Goal: Task Accomplishment & Management: Use online tool/utility

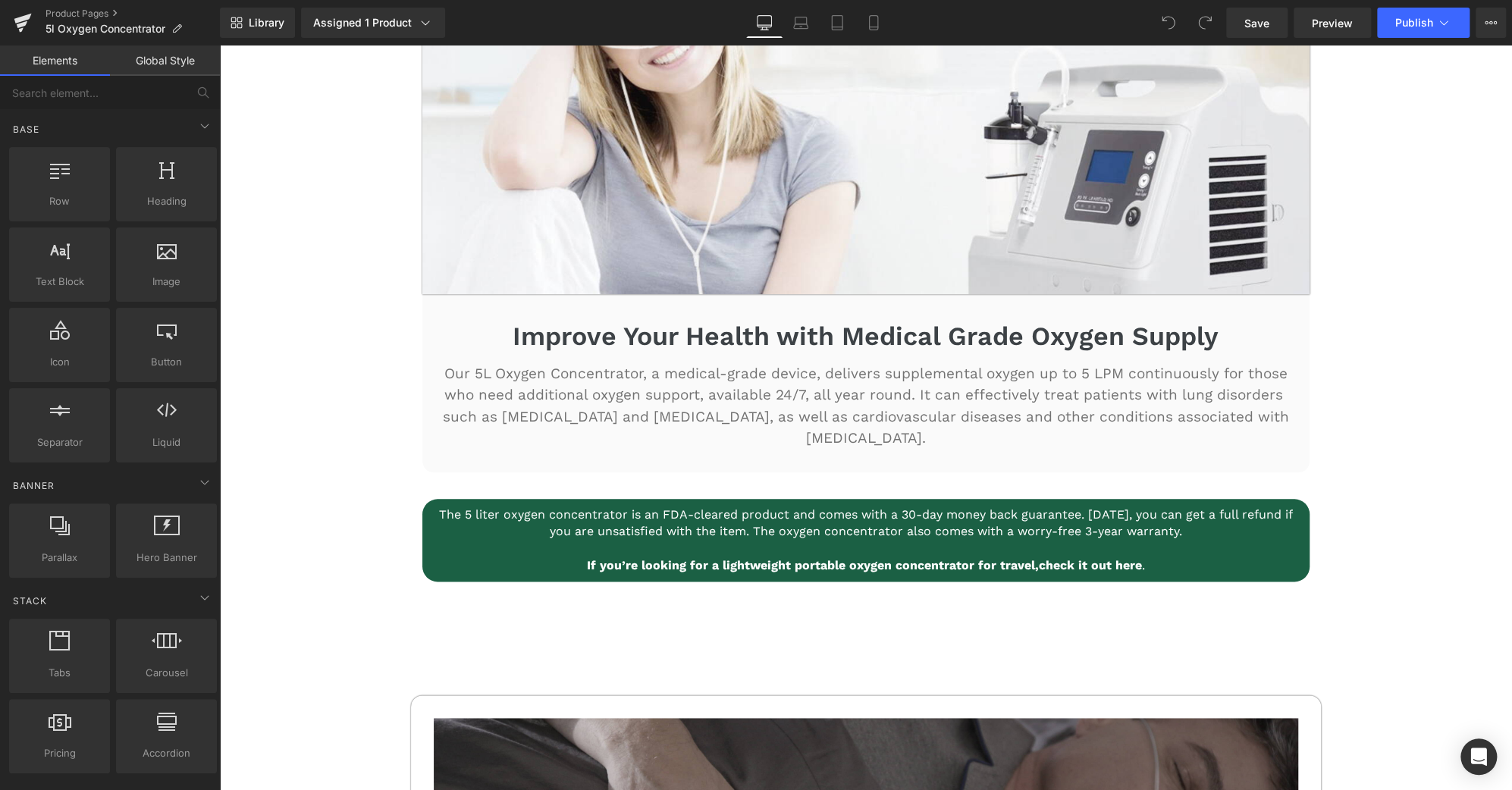
scroll to position [892, 0]
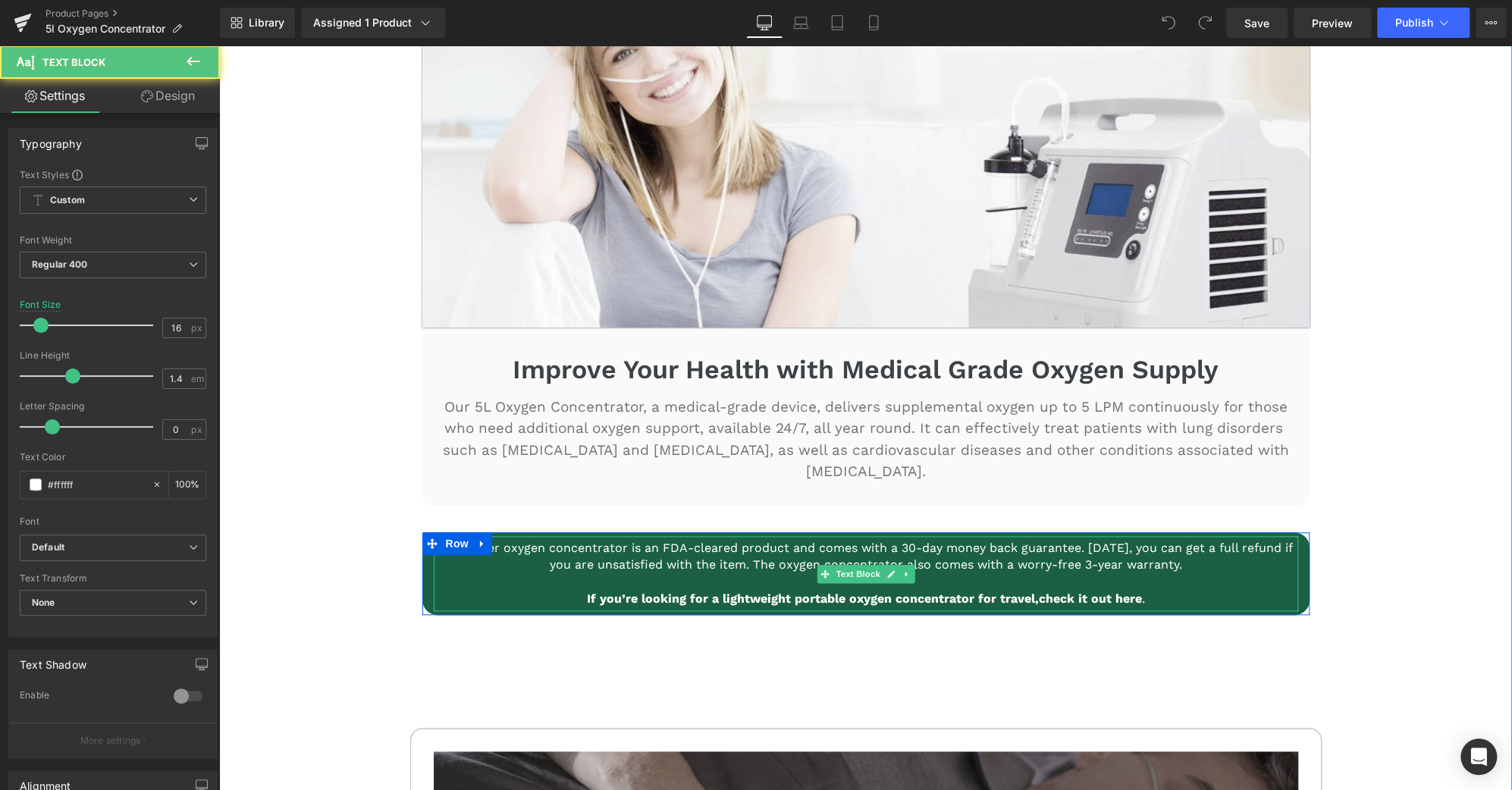
click at [1135, 590] on p "If you’re looking for a lightweight portable oxygen concentrator for travel, ch…" at bounding box center [865, 598] width 856 height 16
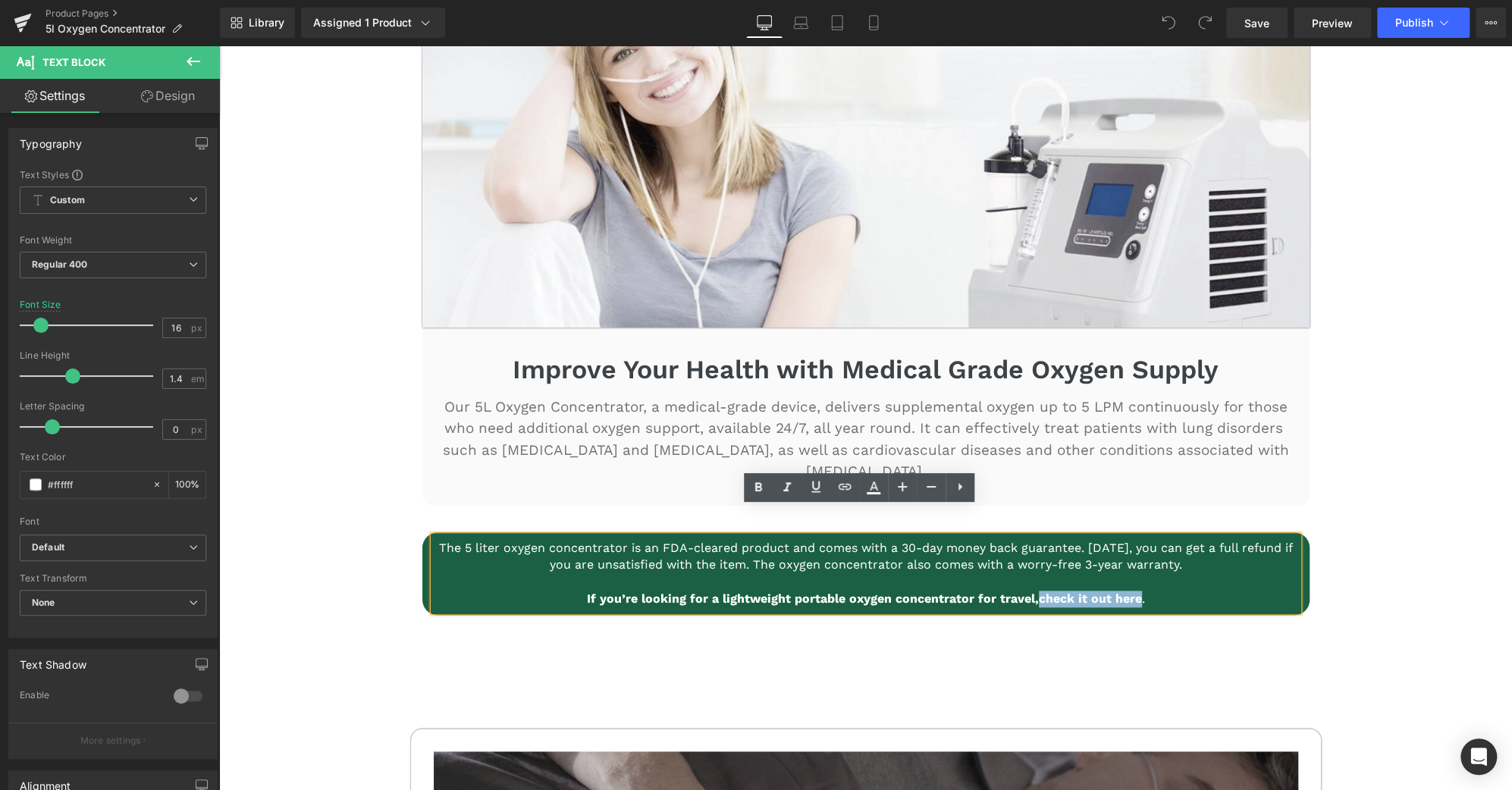
drag, startPoint x: 1131, startPoint y: 572, endPoint x: 1031, endPoint y: 580, distance: 100.3
click at [1031, 590] on p "If you’re looking for a lightweight portable oxygen concentrator for travel, ch…" at bounding box center [865, 598] width 856 height 16
click at [816, 490] on icon at bounding box center [815, 486] width 18 height 18
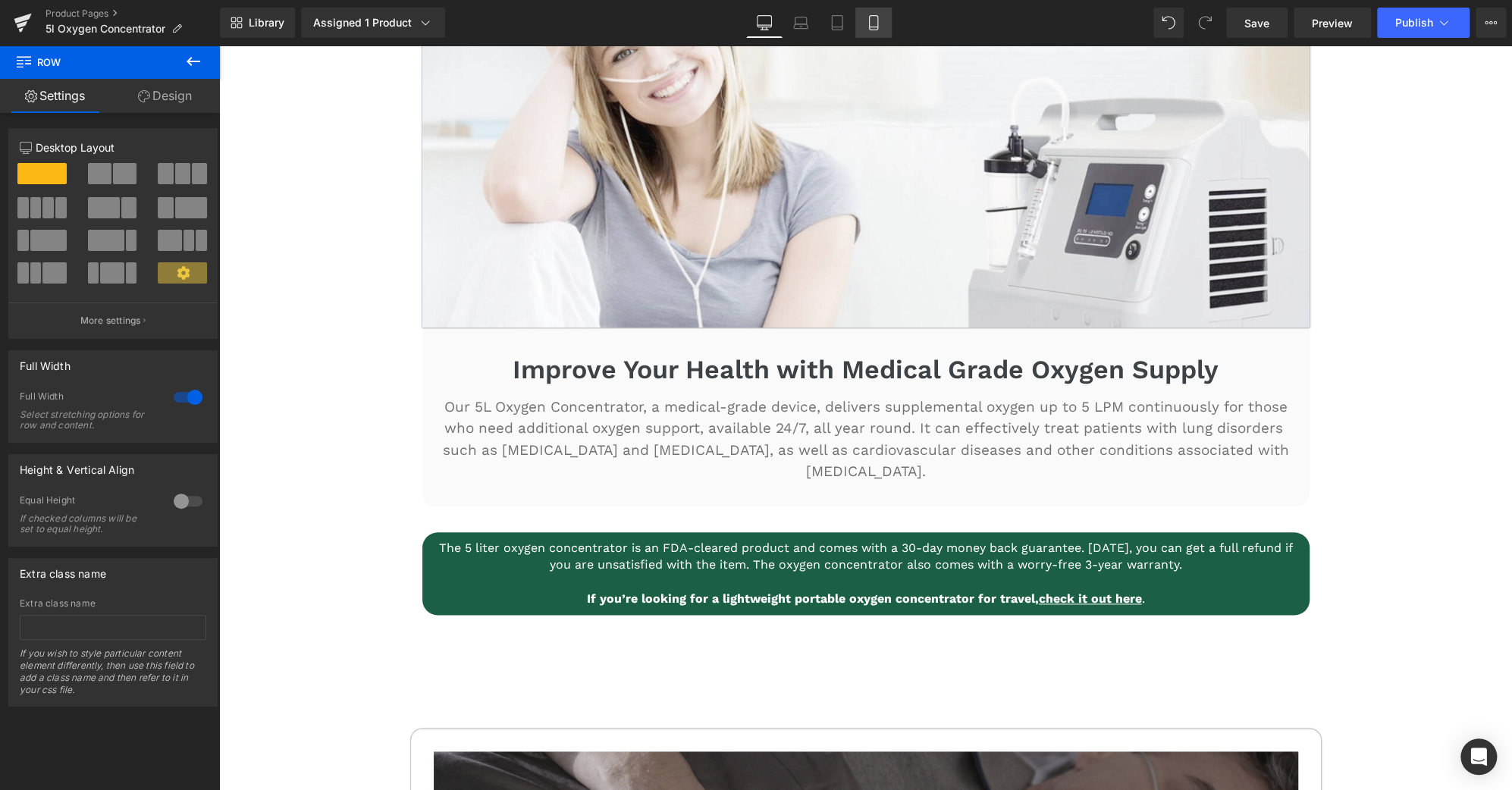
drag, startPoint x: 872, startPoint y: 27, endPoint x: 356, endPoint y: 356, distance: 612.0
click at [872, 27] on icon at bounding box center [873, 27] width 9 height 0
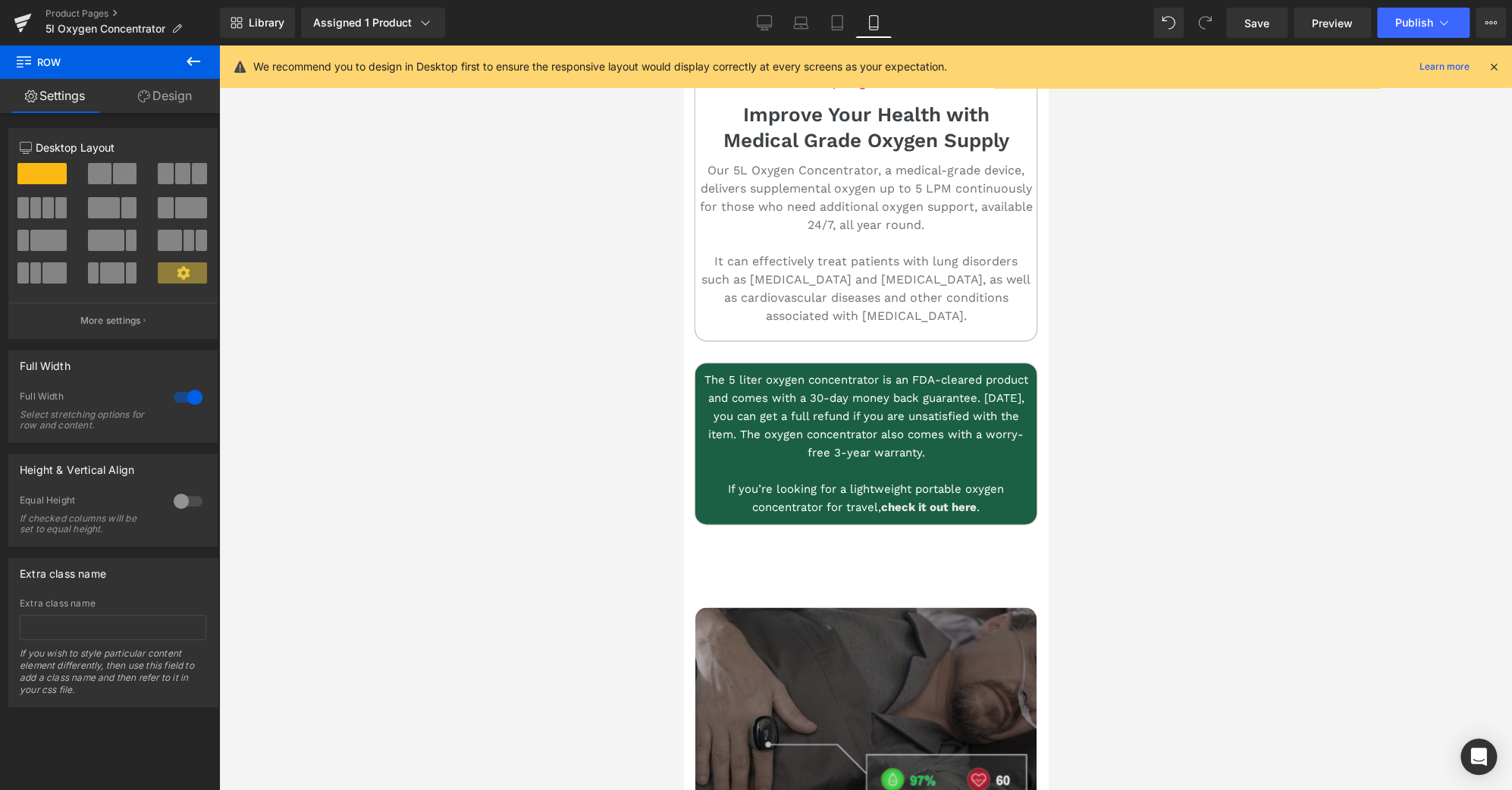
scroll to position [1227, 0]
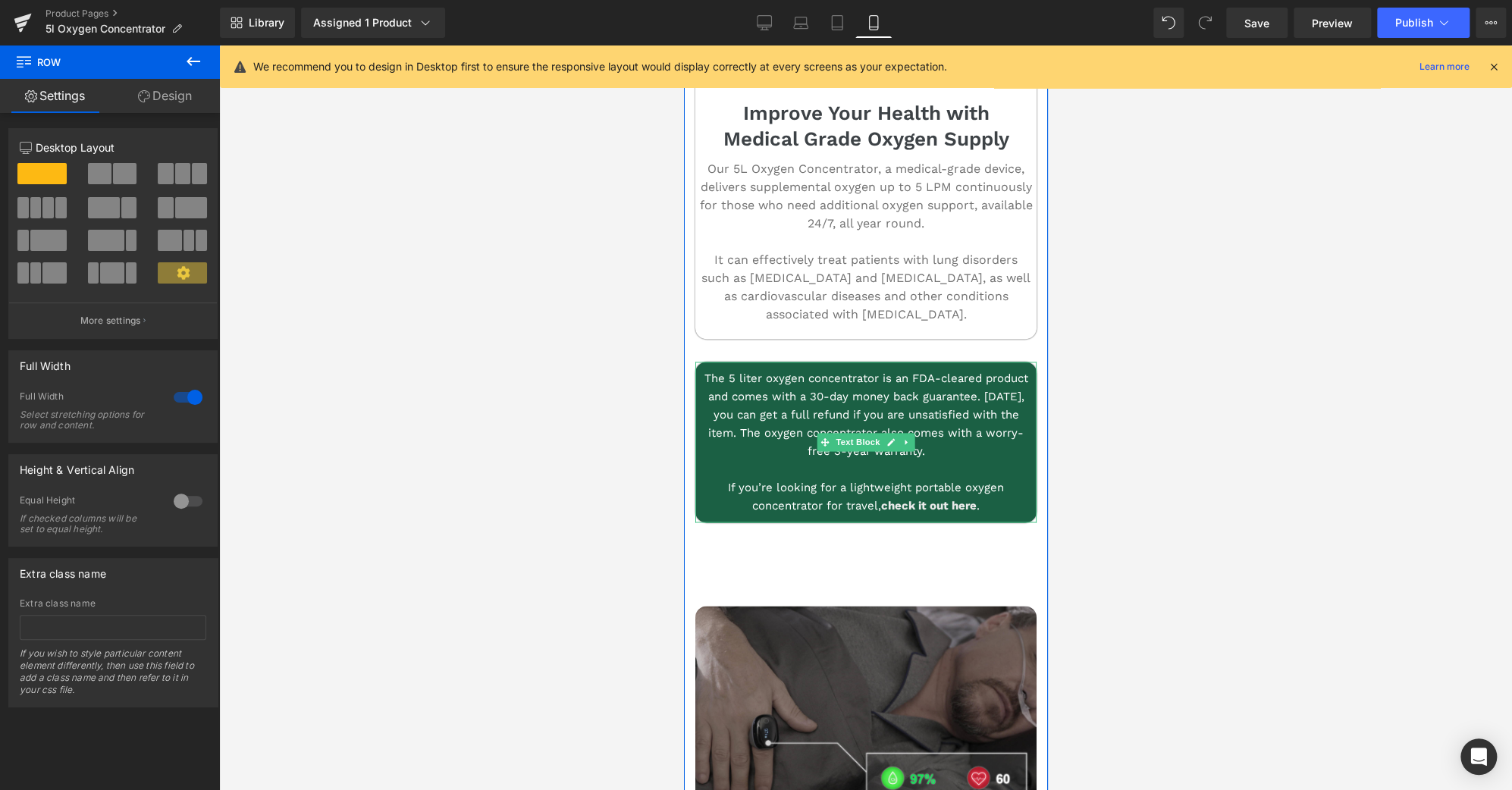
click at [970, 504] on link "check it out here" at bounding box center [928, 506] width 95 height 13
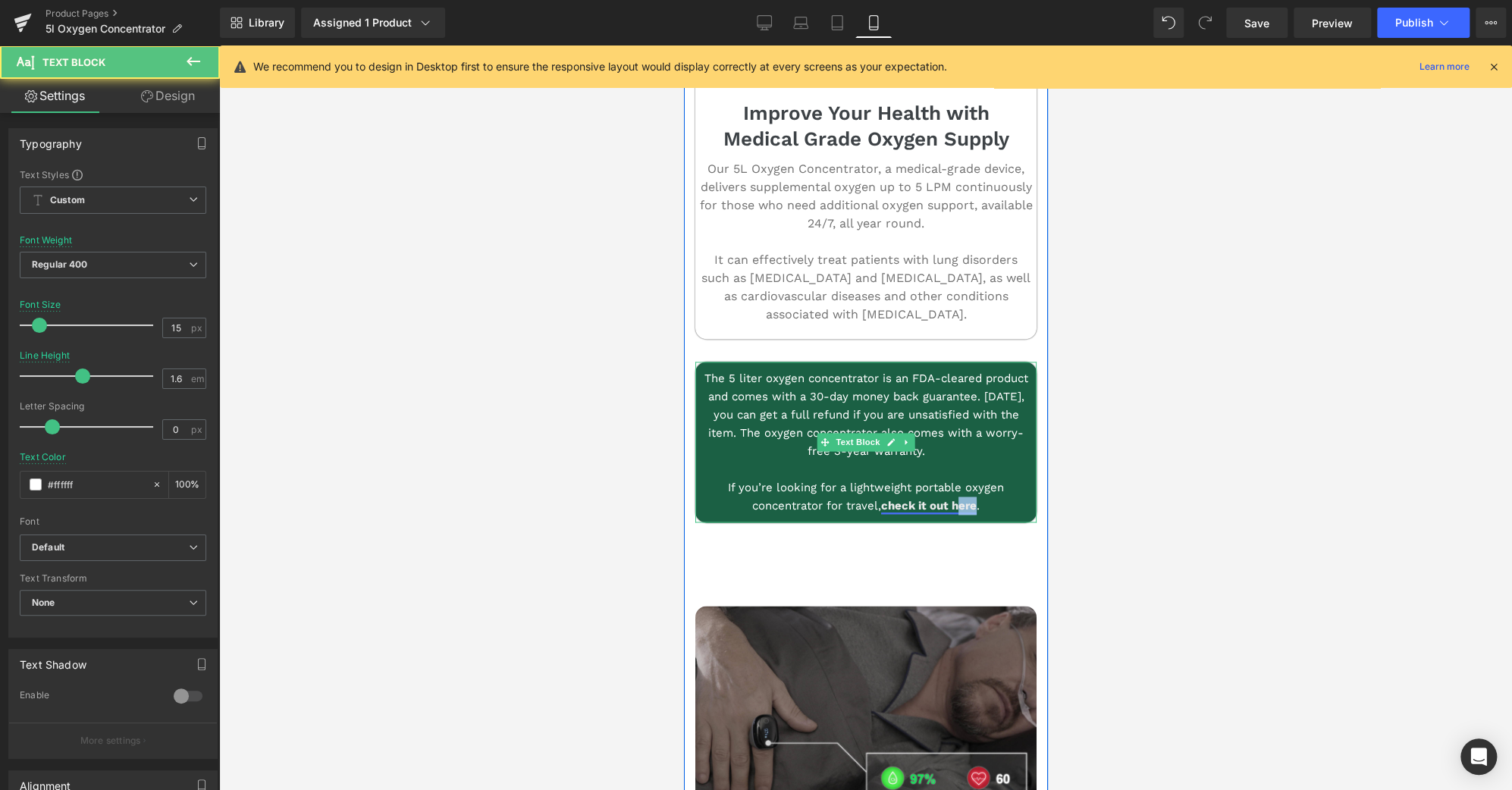
scroll to position [1228, 0]
drag, startPoint x: 972, startPoint y: 504, endPoint x: 877, endPoint y: 507, distance: 95.0
click at [877, 507] on p "If you’re looking for a lightweight portable oxygen concentrator for travel, ch…" at bounding box center [864, 496] width 334 height 37
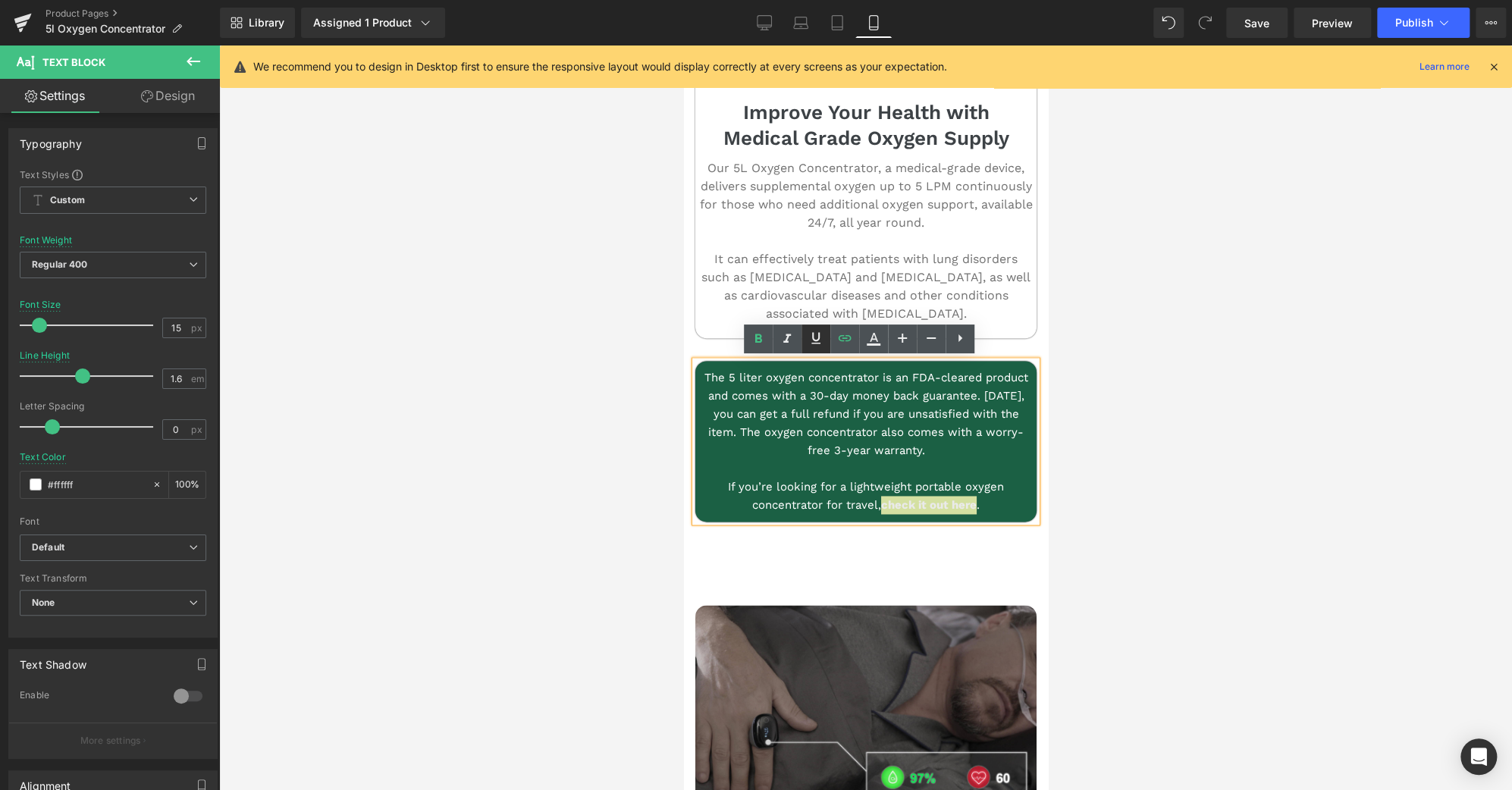
click at [810, 339] on icon at bounding box center [815, 337] width 18 height 18
click at [1019, 490] on p "If you’re looking for a lightweight portable oxygen concentrator for travel, ch…" at bounding box center [864, 496] width 334 height 37
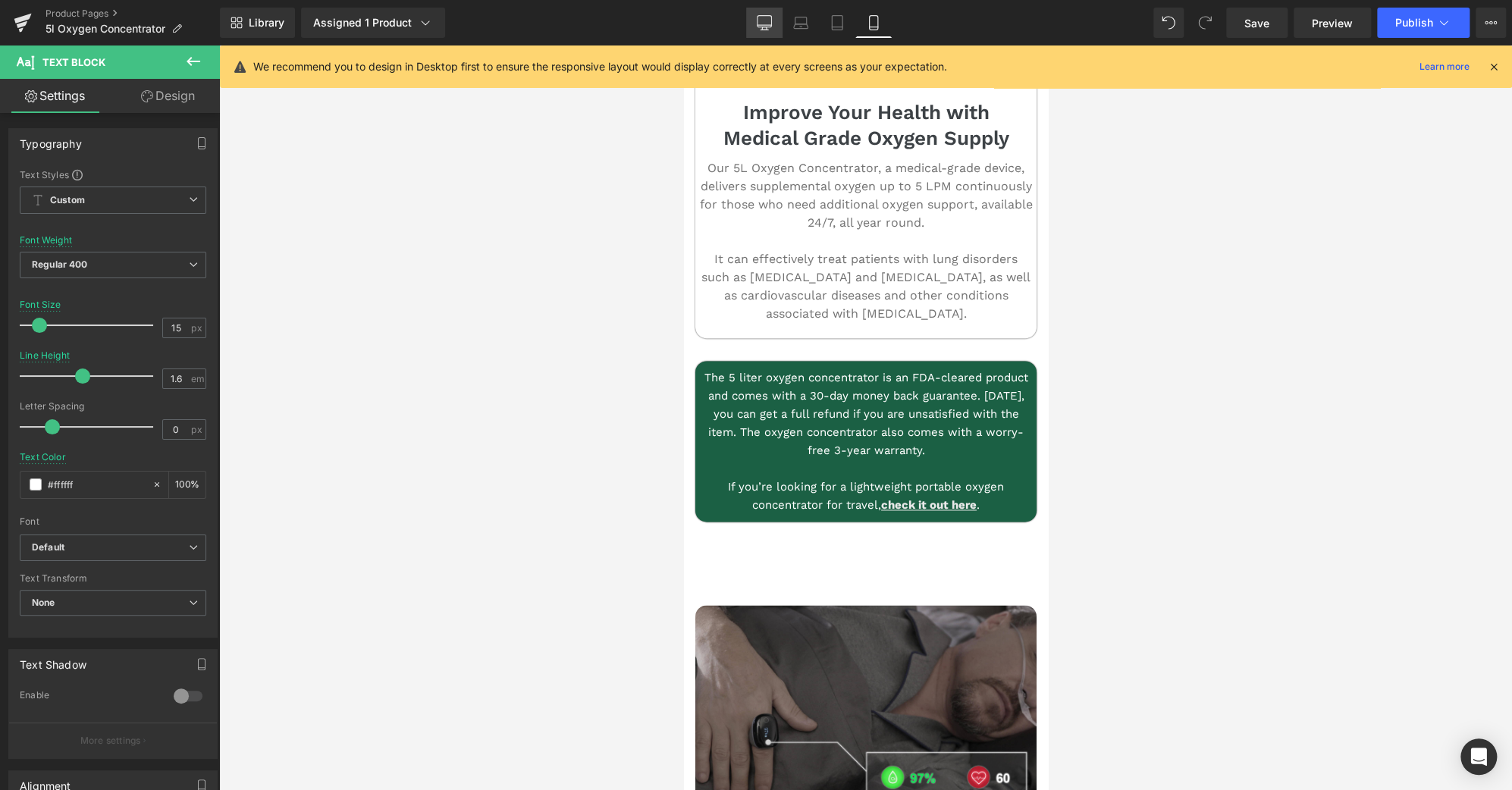
drag, startPoint x: 767, startPoint y: 19, endPoint x: 1078, endPoint y: 91, distance: 319.2
click at [767, 19] on icon at bounding box center [764, 23] width 15 height 15
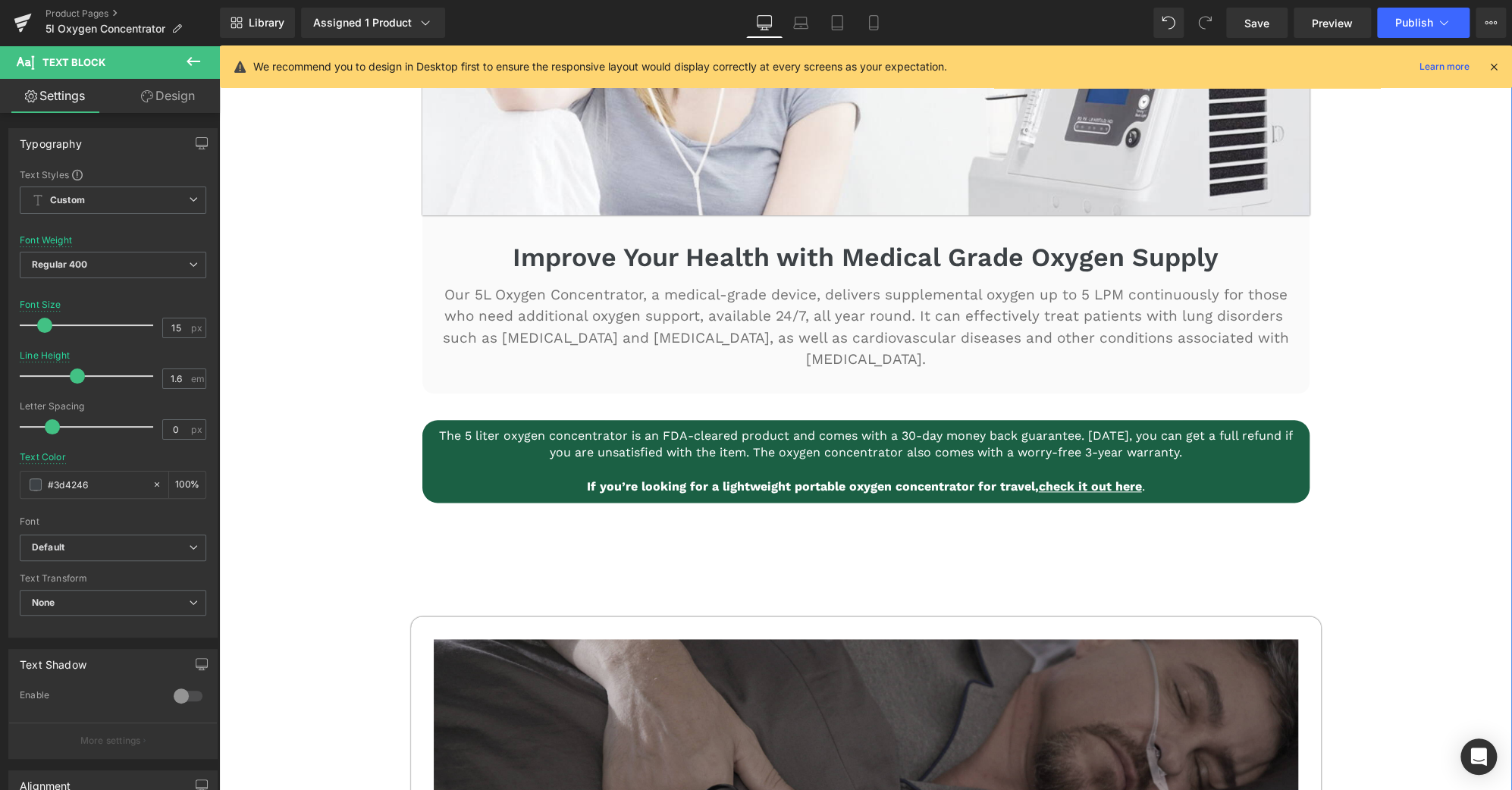
scroll to position [1004, 0]
click at [1240, 25] on link "Save" at bounding box center [1256, 23] width 62 height 31
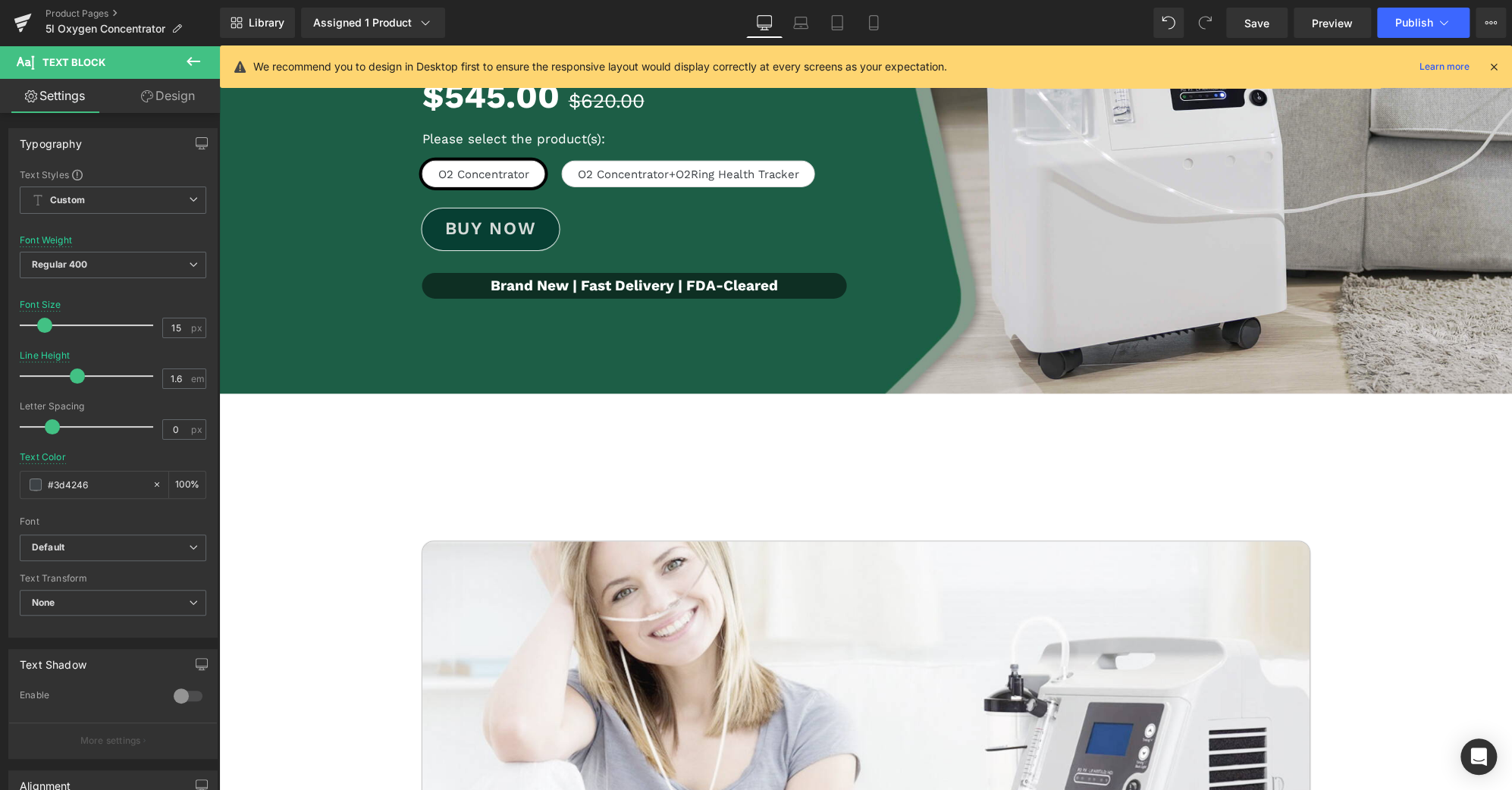
scroll to position [0, 0]
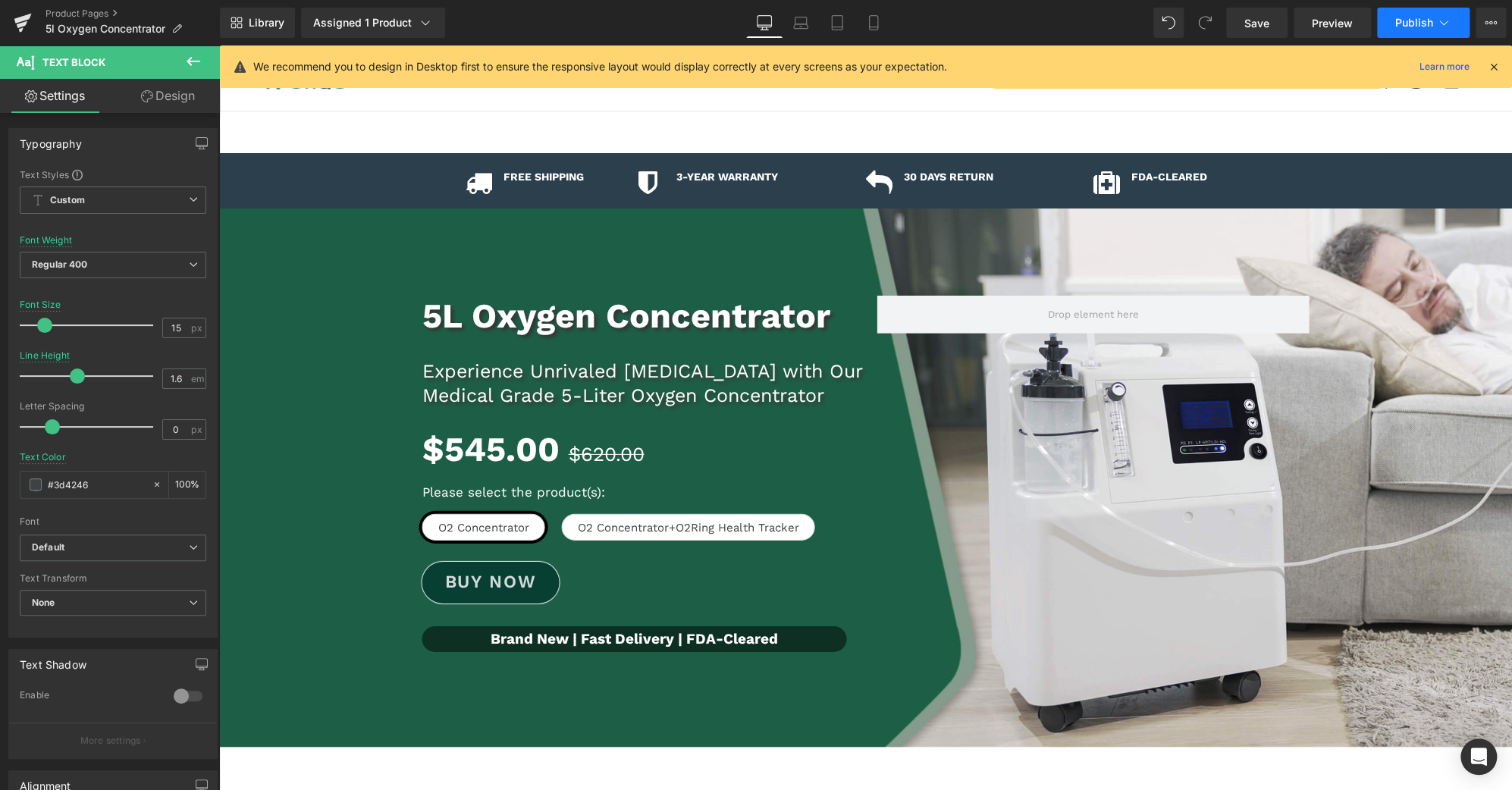
click at [1437, 19] on icon at bounding box center [1444, 23] width 15 height 15
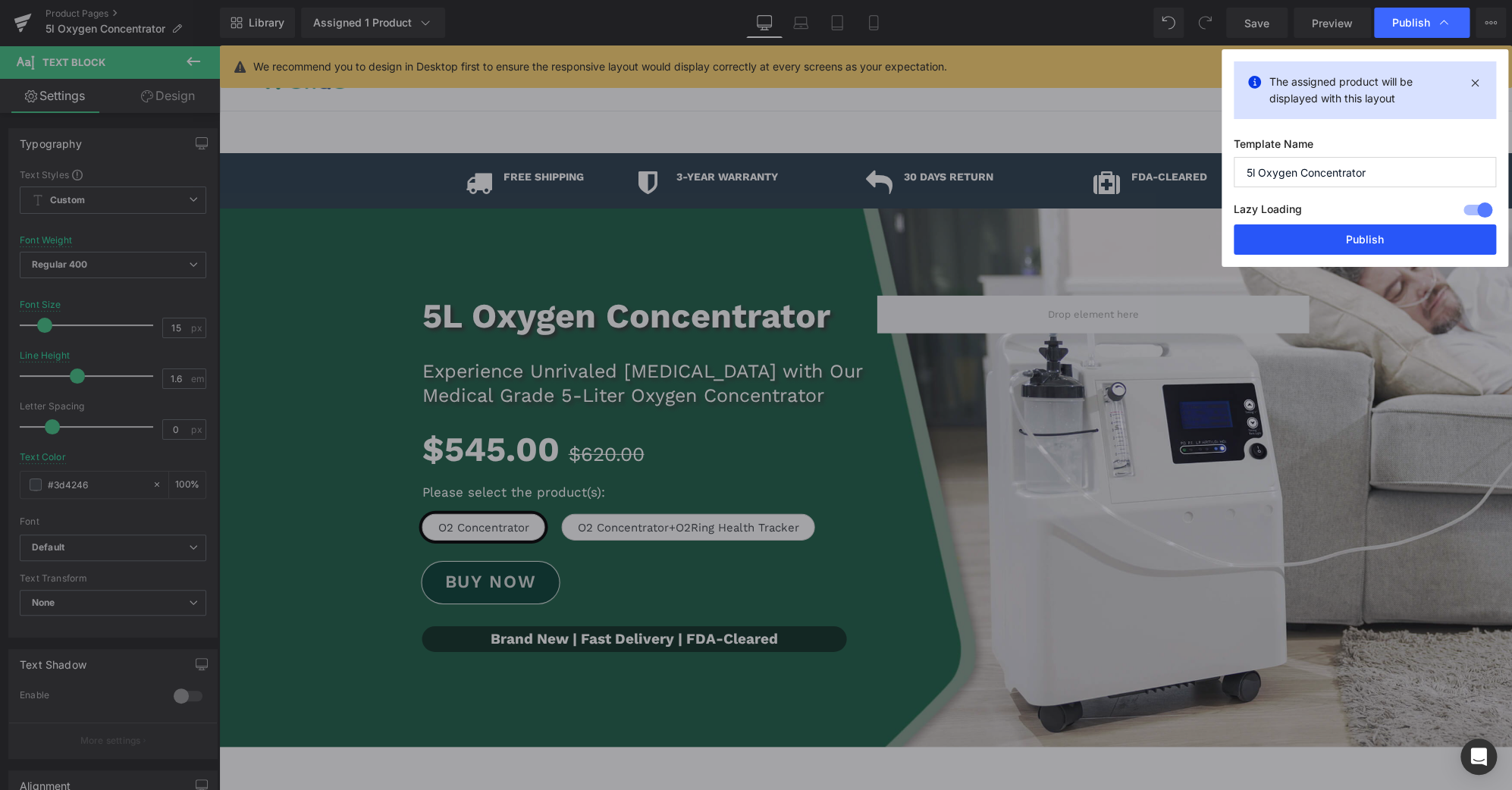
click at [1403, 235] on button "Publish" at bounding box center [1364, 239] width 262 height 31
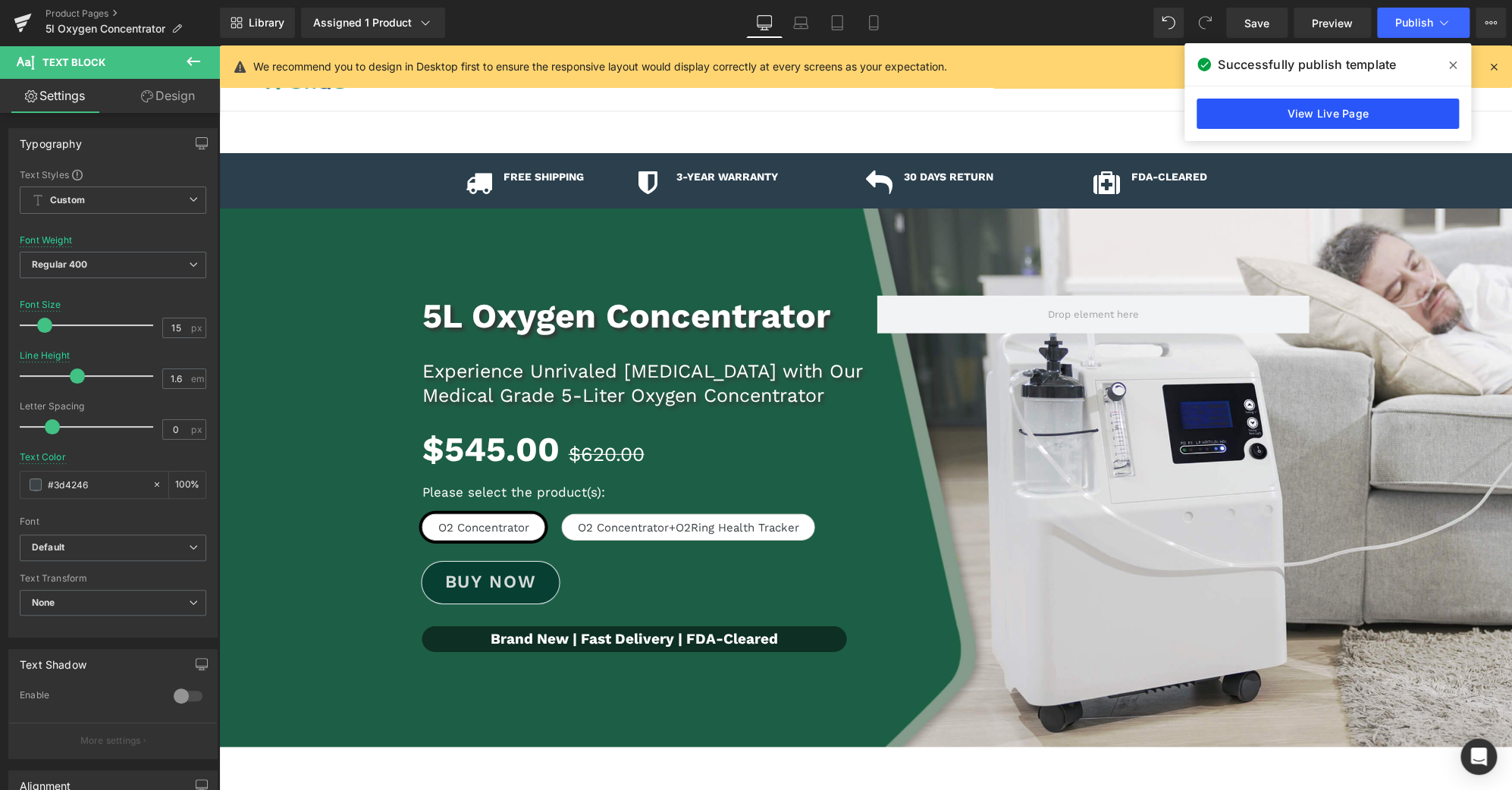
click at [1341, 120] on link "View Live Page" at bounding box center [1327, 114] width 262 height 31
